Goal: Task Accomplishment & Management: Complete application form

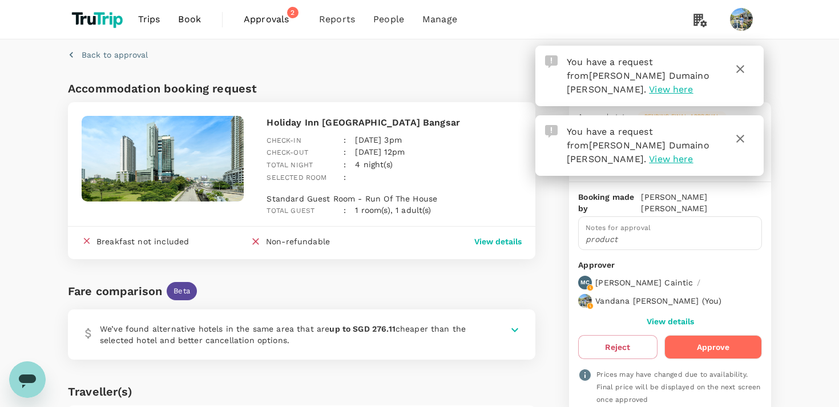
click at [737, 70] on icon "button" at bounding box center [740, 69] width 14 height 14
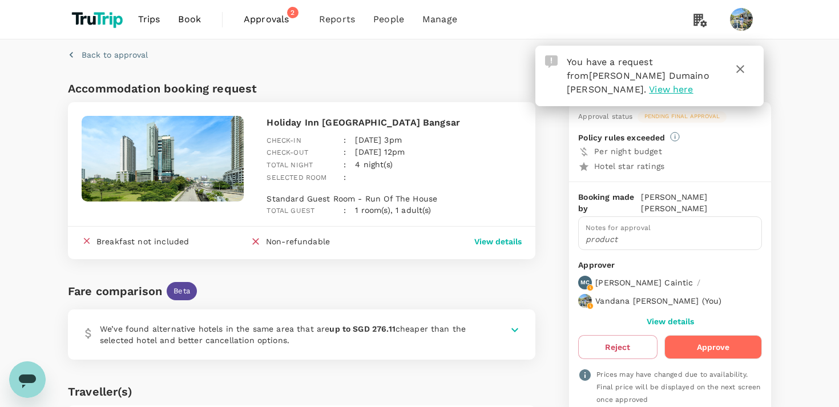
click at [740, 64] on icon "button" at bounding box center [740, 69] width 14 height 14
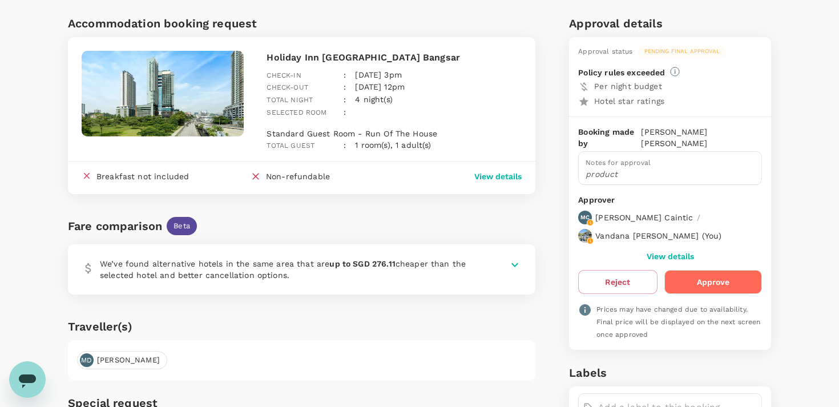
scroll to position [66, 0]
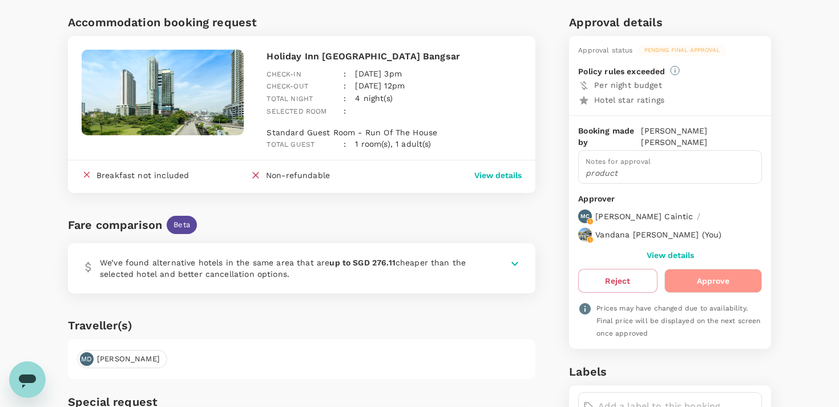
click at [704, 280] on button "Approve" at bounding box center [713, 281] width 98 height 24
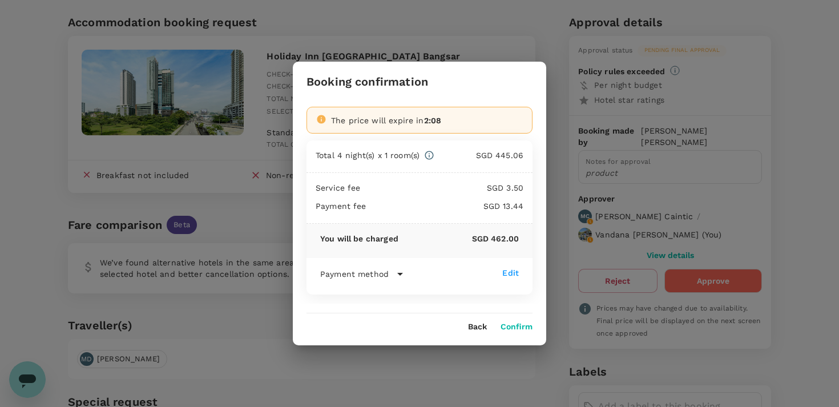
click at [517, 326] on button "Confirm" at bounding box center [516, 326] width 32 height 9
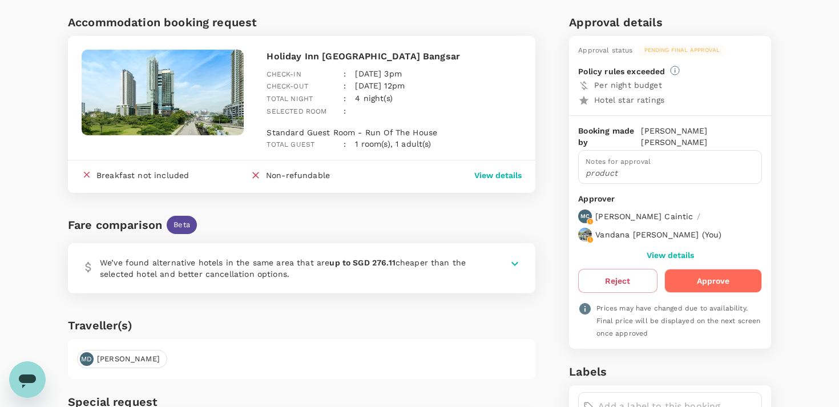
scroll to position [1, 0]
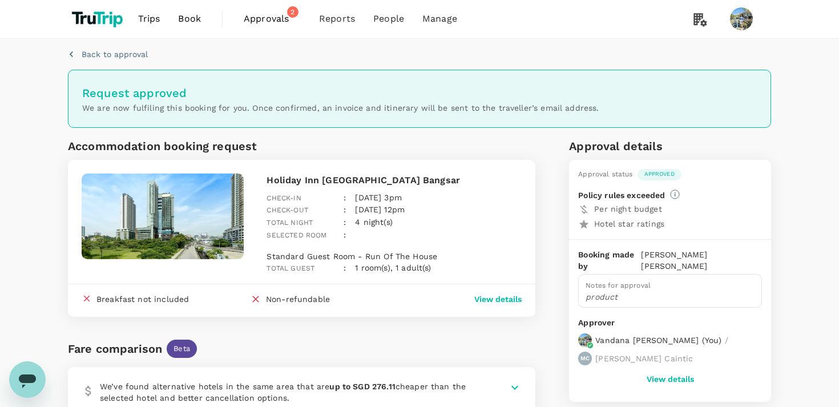
click at [269, 18] on span "Approvals" at bounding box center [272, 19] width 57 height 14
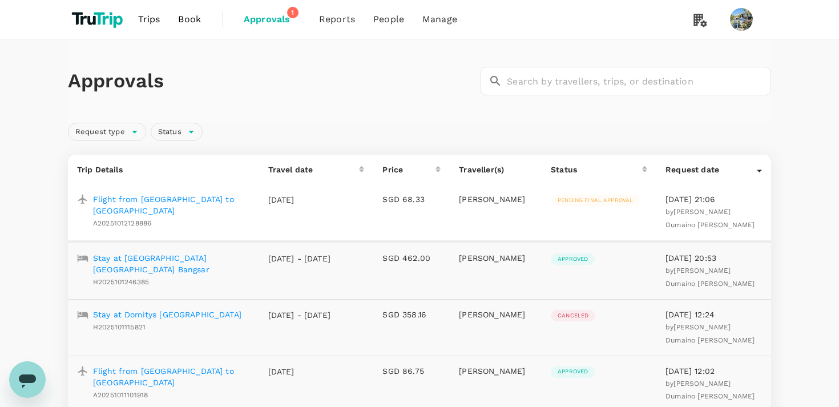
click at [211, 197] on p "Flight from Jakarta to Singapore" at bounding box center [171, 204] width 157 height 23
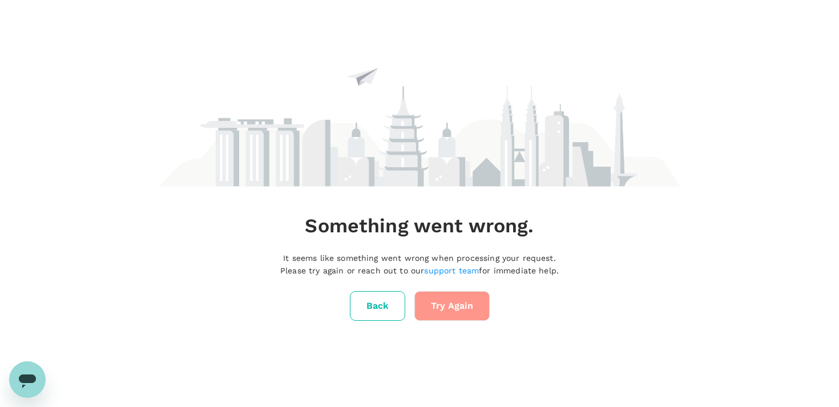
click at [448, 311] on button "Try Again" at bounding box center [451, 306] width 75 height 30
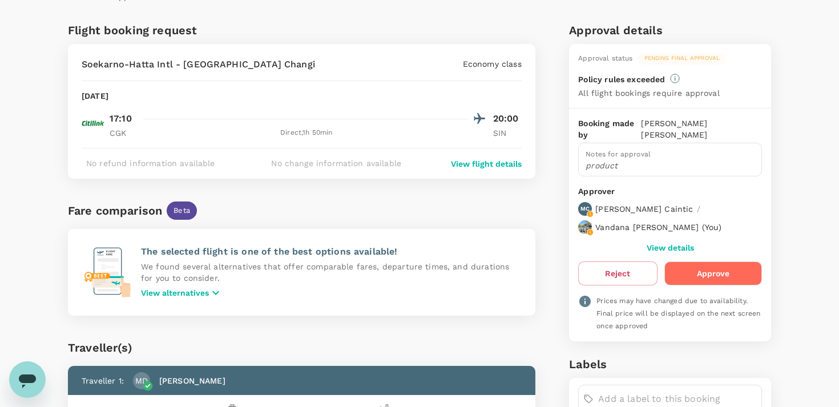
scroll to position [89, 0]
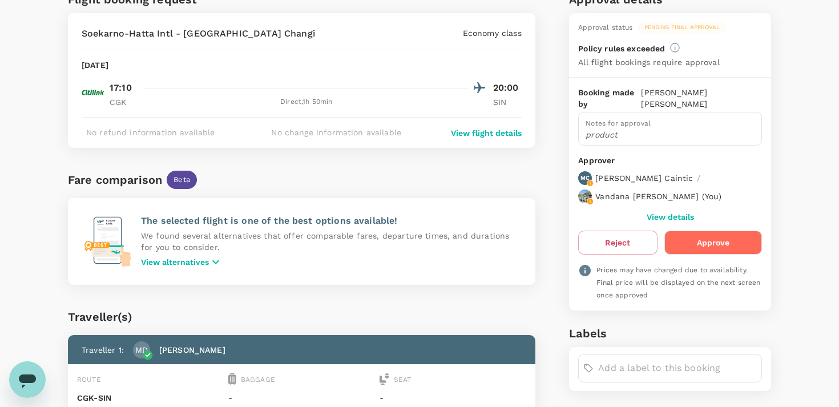
click at [706, 241] on button "Approve" at bounding box center [713, 243] width 98 height 24
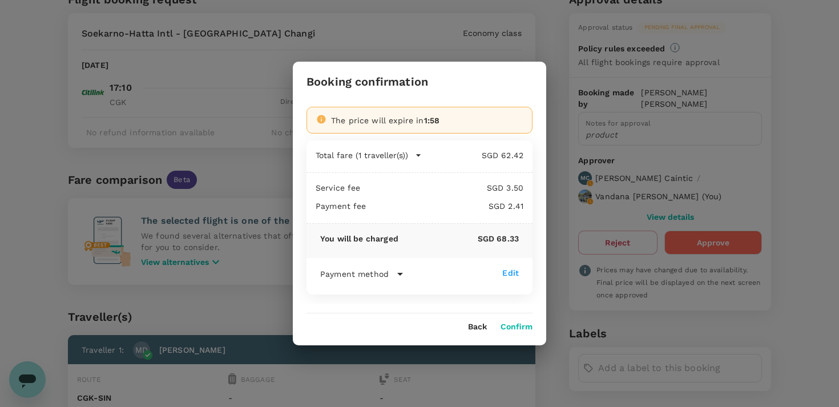
click at [523, 328] on button "Confirm" at bounding box center [516, 326] width 32 height 9
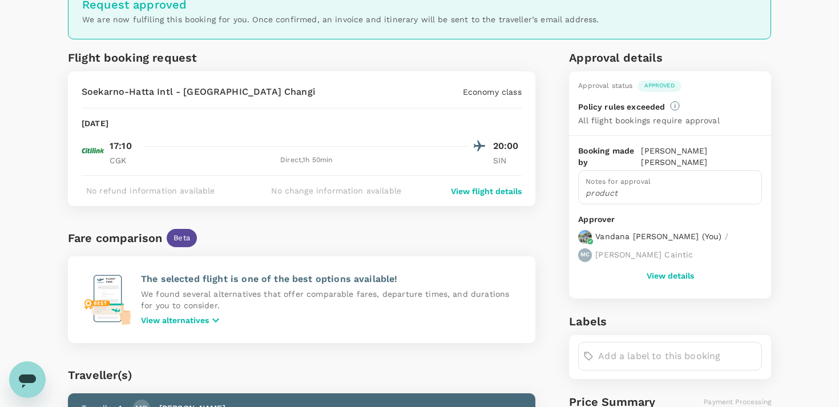
scroll to position [0, 0]
